Goal: Task Accomplishment & Management: Use online tool/utility

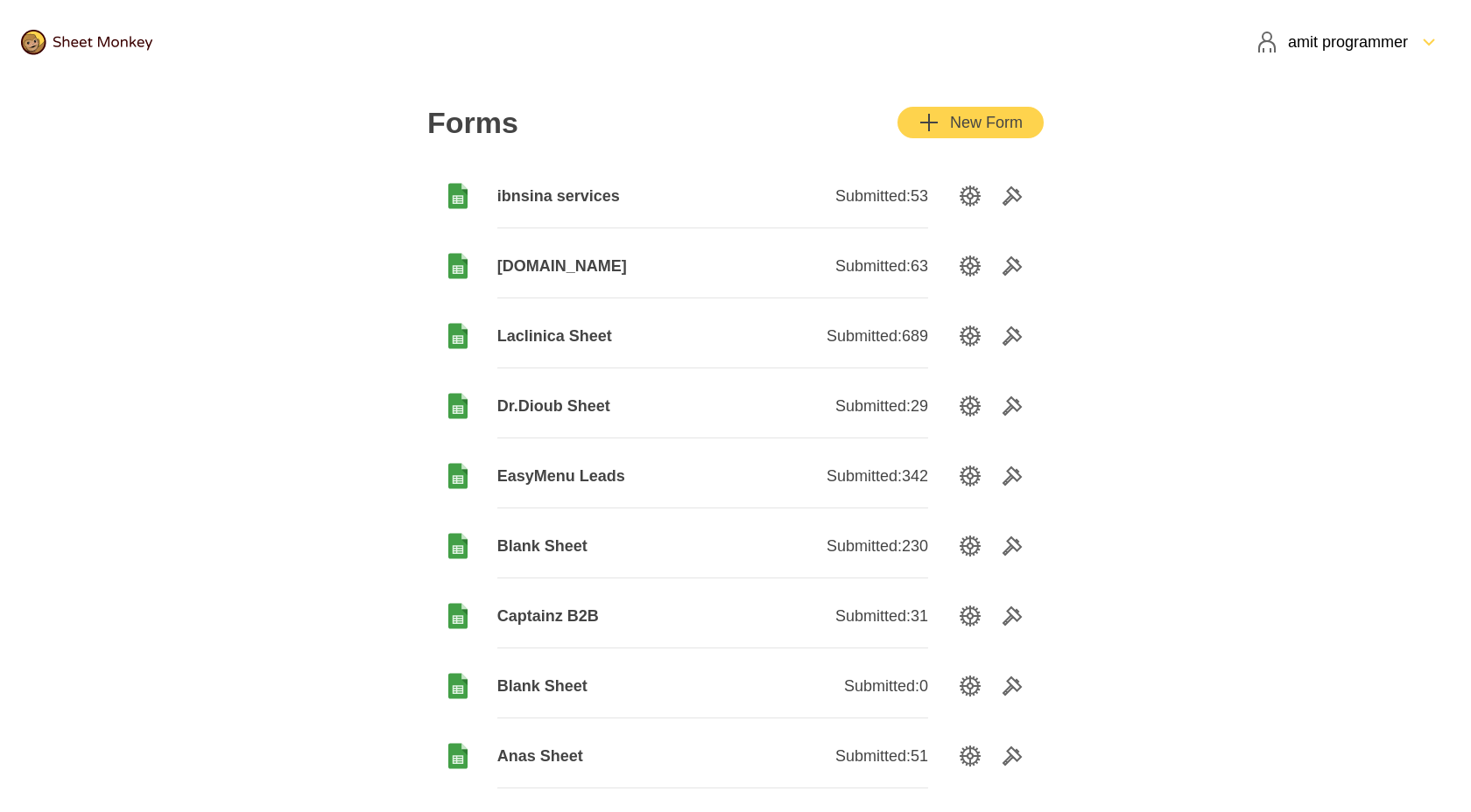
click at [601, 196] on span "ibnsina services" at bounding box center [605, 196] width 215 height 21
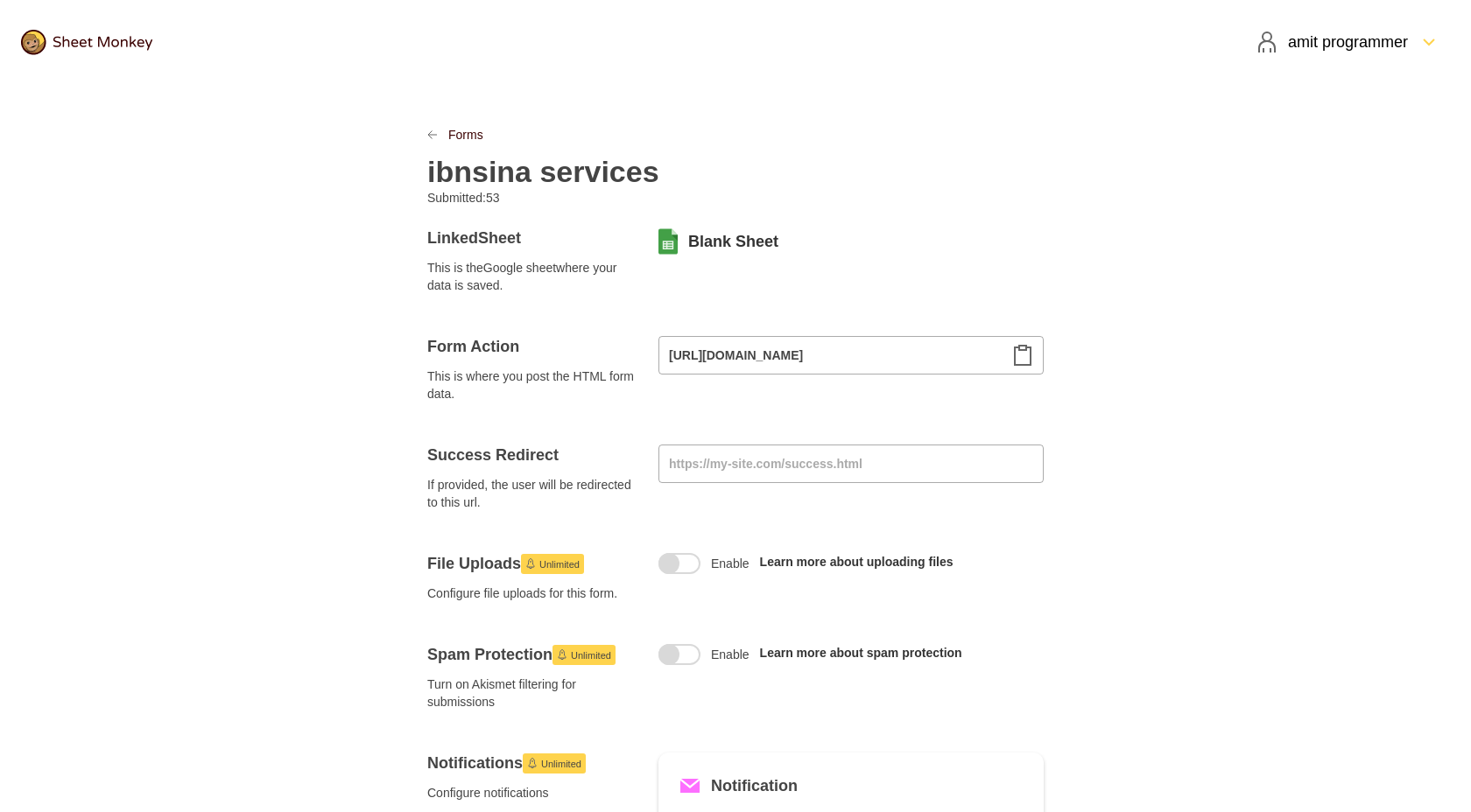
click at [438, 130] on div at bounding box center [443, 134] width 10 height 17
click at [430, 133] on icon "LinkPrevious" at bounding box center [432, 134] width 10 height 10
click at [473, 130] on link "Forms" at bounding box center [466, 134] width 35 height 17
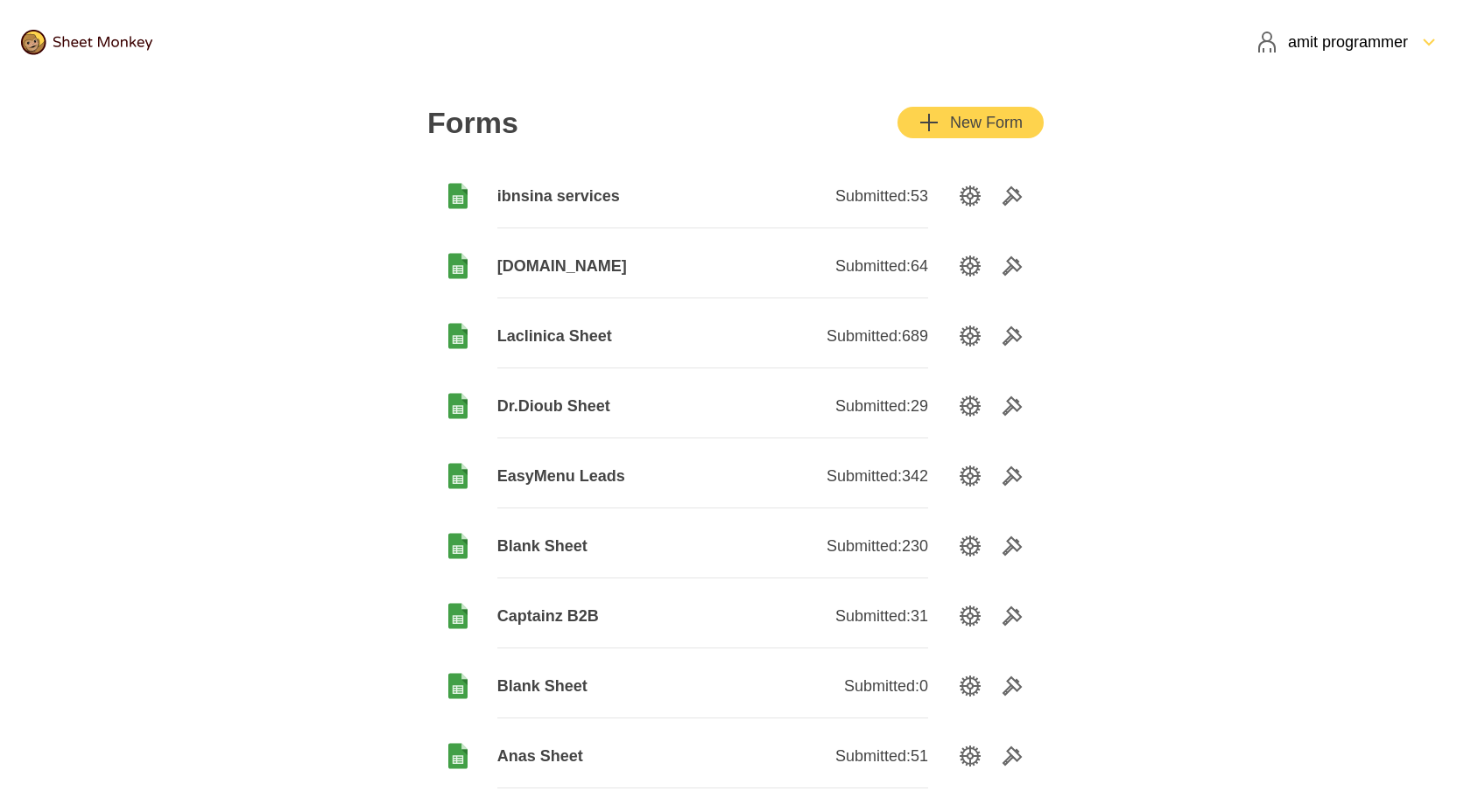
click at [567, 267] on span "[DOMAIN_NAME]" at bounding box center [605, 267] width 215 height 21
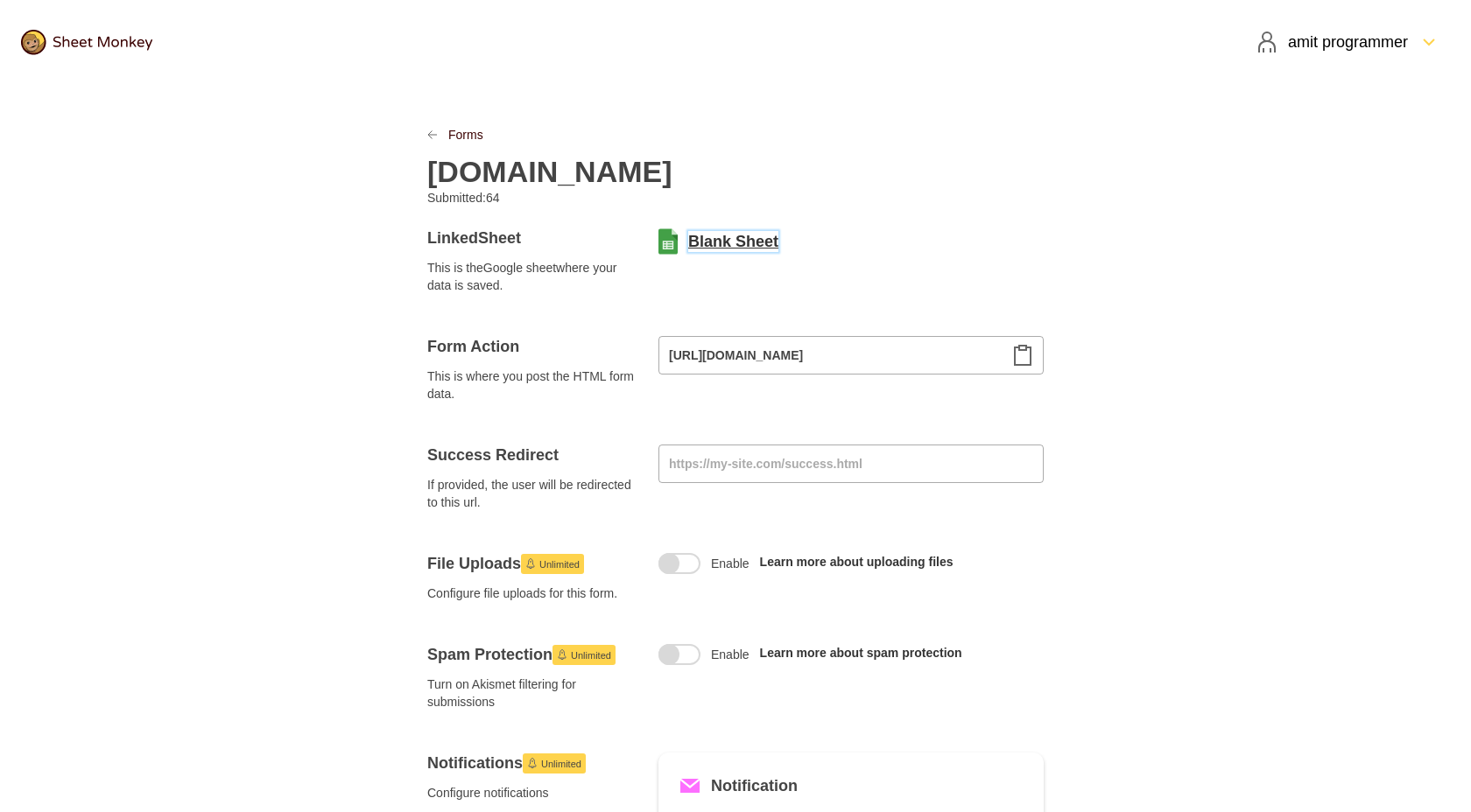
click at [708, 242] on link "Blank Sheet" at bounding box center [733, 242] width 90 height 21
